Goal: Obtain resource: Obtain resource

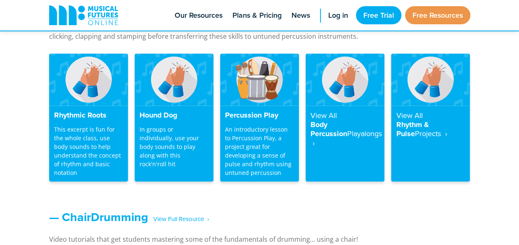
scroll to position [757, 0]
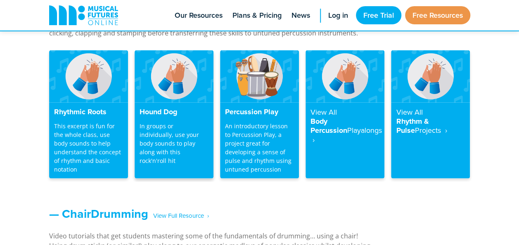
click at [159, 114] on h4 "Hound Dog" at bounding box center [174, 111] width 69 height 9
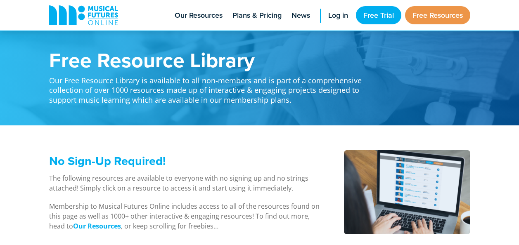
scroll to position [757, 0]
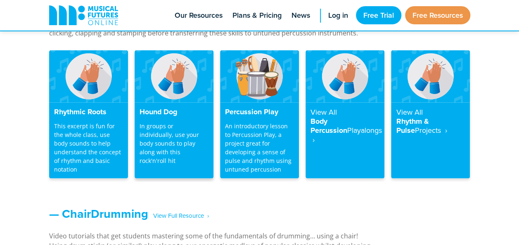
click at [169, 130] on p "In groups or individually, use your body sounds to play along with this rock'n'…" at bounding box center [174, 142] width 69 height 43
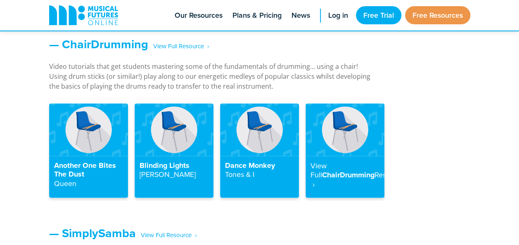
scroll to position [934, 0]
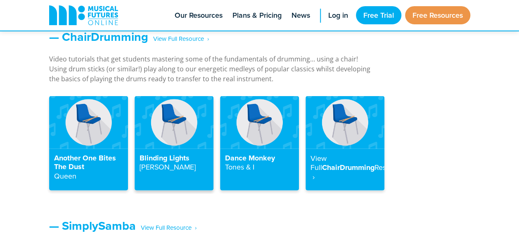
click at [170, 159] on h4 "Blinding Lights The Weeknd" at bounding box center [174, 163] width 69 height 18
